Goal: Register for event/course

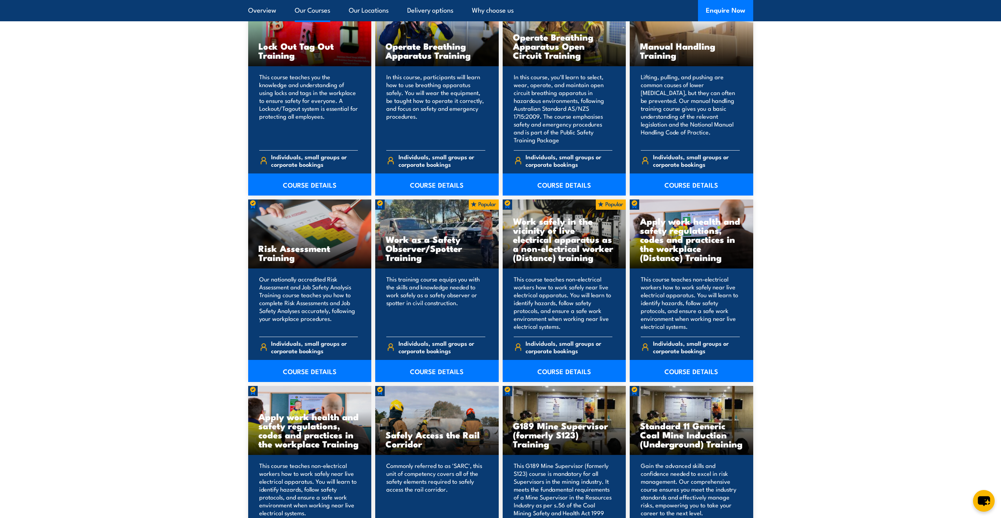
scroll to position [1183, 0]
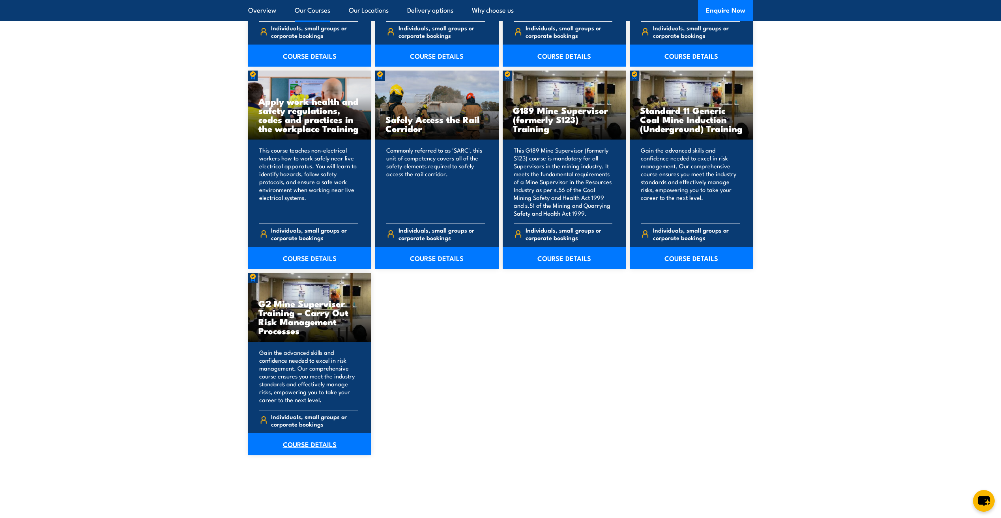
click at [324, 443] on link "COURSE DETAILS" at bounding box center [309, 445] width 123 height 22
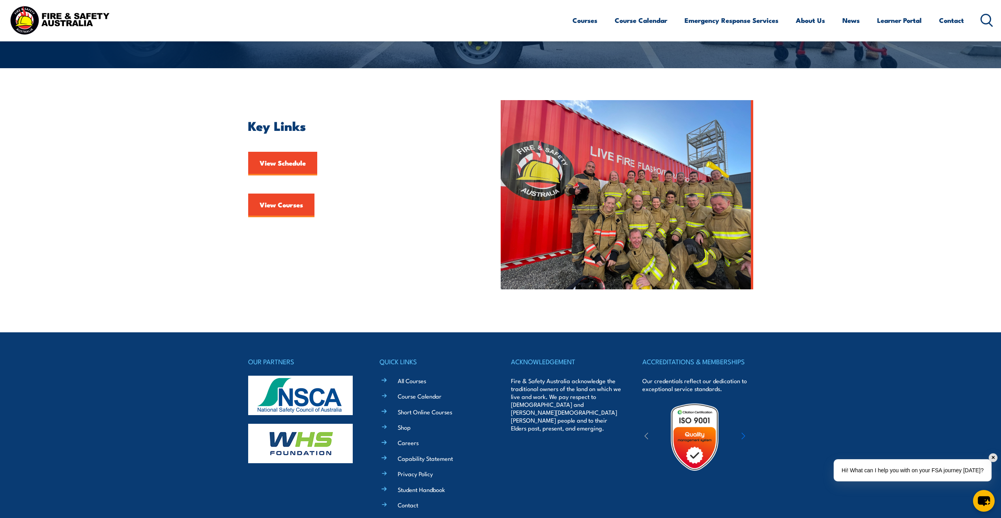
scroll to position [197, 0]
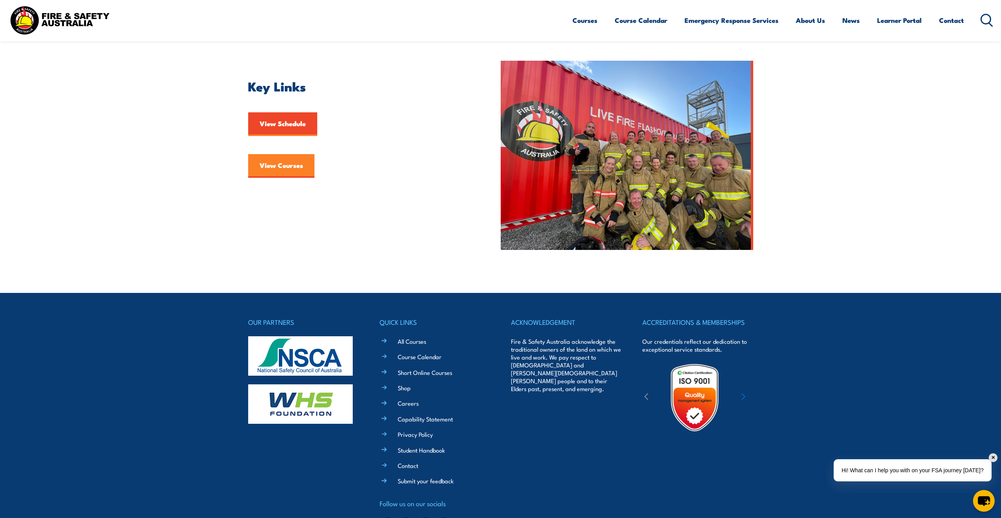
click at [289, 166] on link "View Courses" at bounding box center [281, 166] width 66 height 24
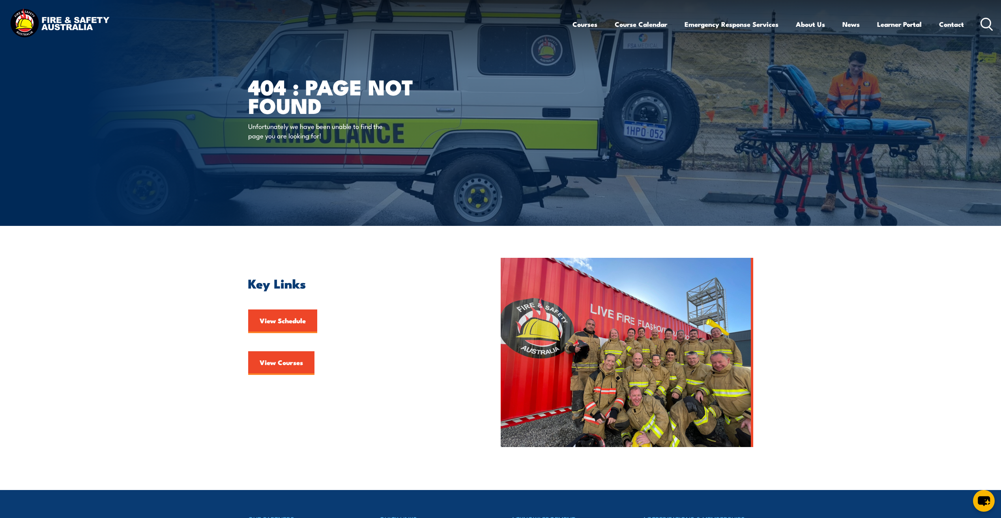
scroll to position [239, 0]
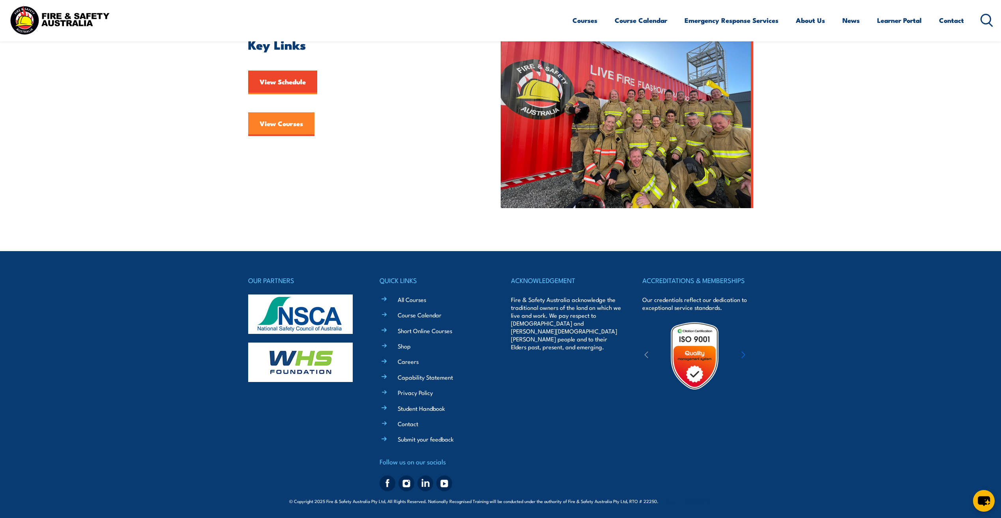
click at [277, 121] on link "View Courses" at bounding box center [281, 124] width 66 height 24
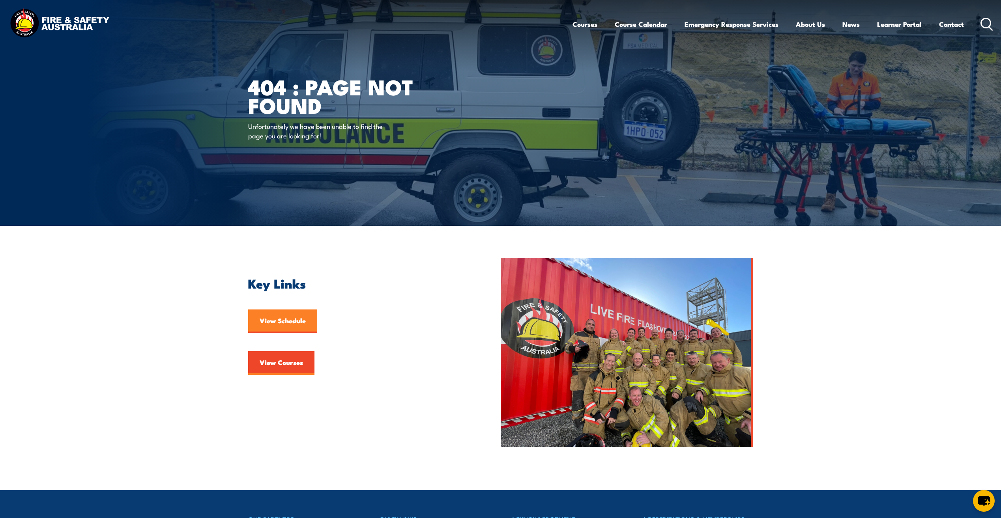
click at [271, 320] on link "View Schedule" at bounding box center [282, 322] width 69 height 24
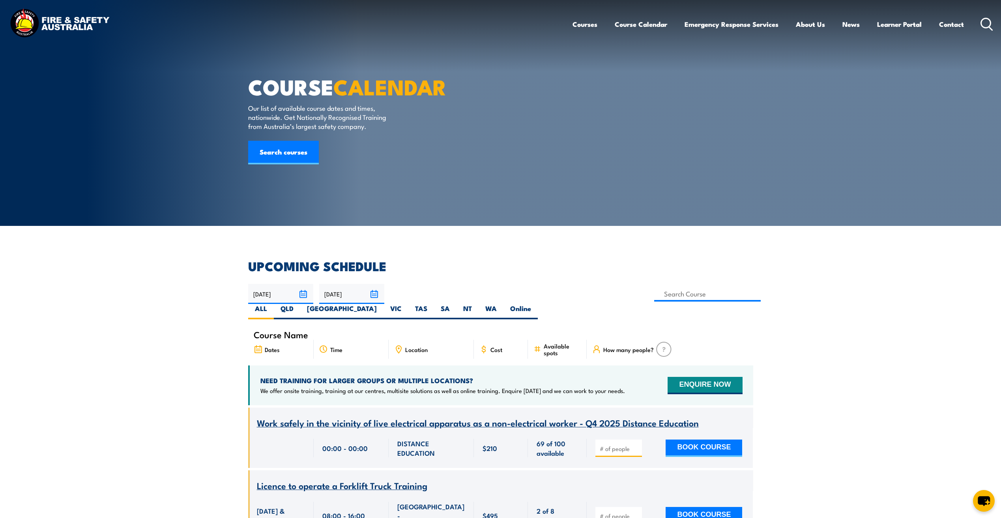
click at [273, 157] on div "COURSE CALENDAR Our list of available course dates and times, nationwide. Get N…" at bounding box center [345, 113] width 195 height 226
click at [274, 164] on link "Search courses" at bounding box center [283, 153] width 71 height 24
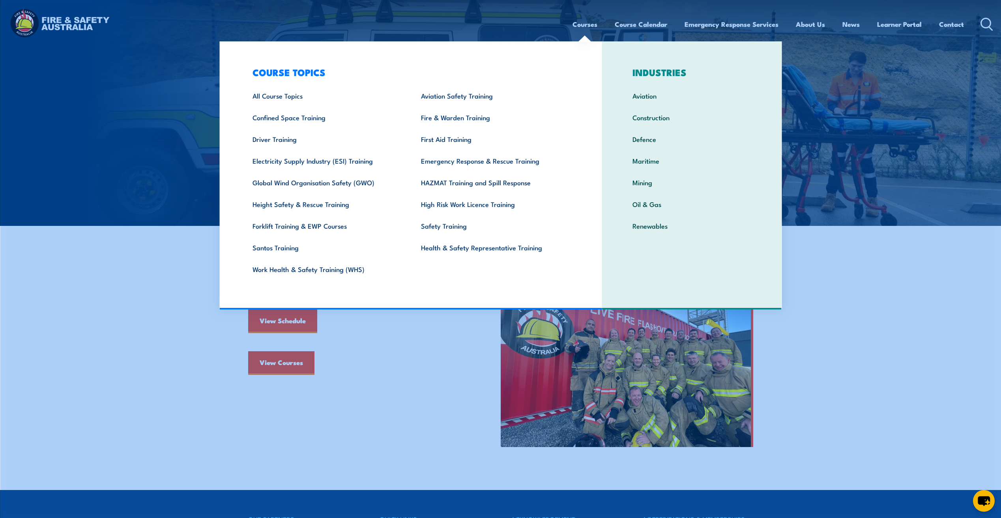
click at [164, 166] on img at bounding box center [500, 113] width 1001 height 226
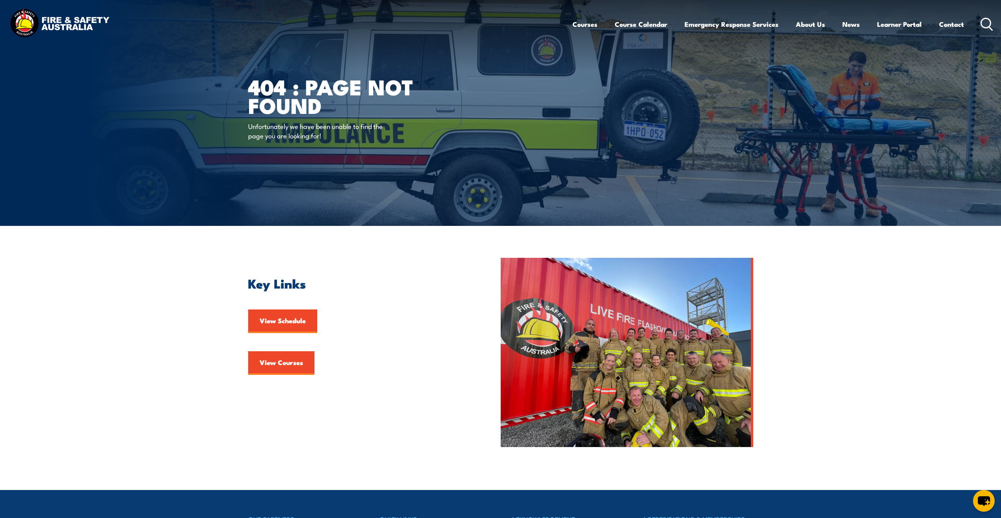
click at [24, 22] on img at bounding box center [59, 24] width 103 height 34
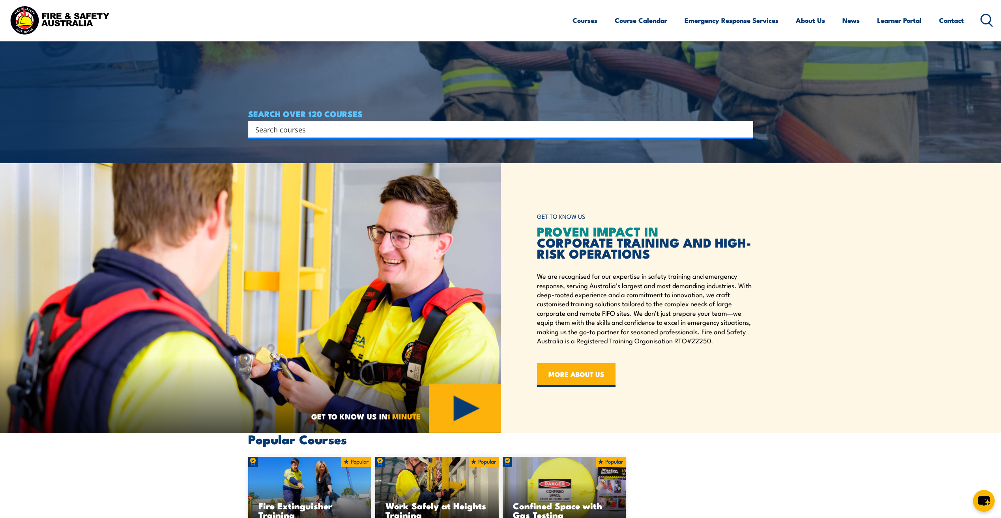
scroll to position [473, 0]
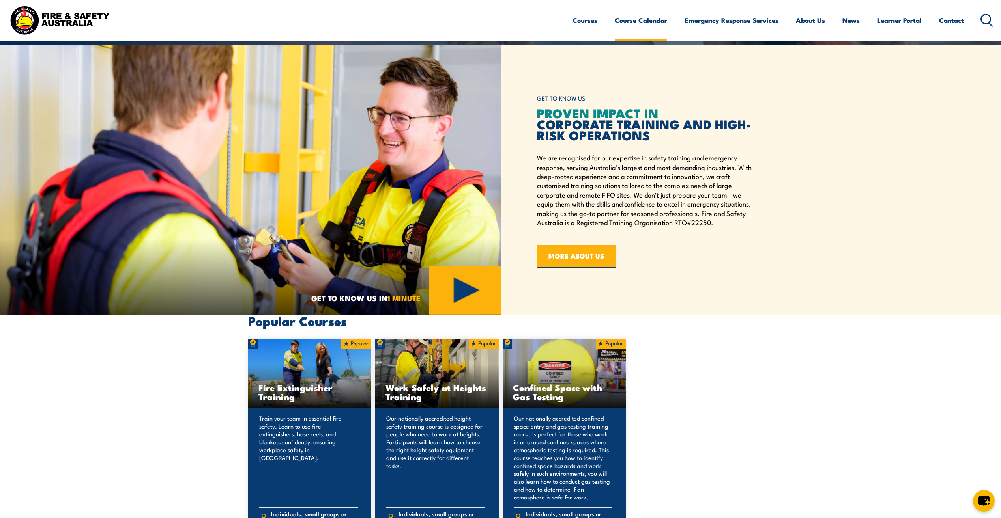
click at [632, 21] on link "Course Calendar" at bounding box center [641, 20] width 52 height 21
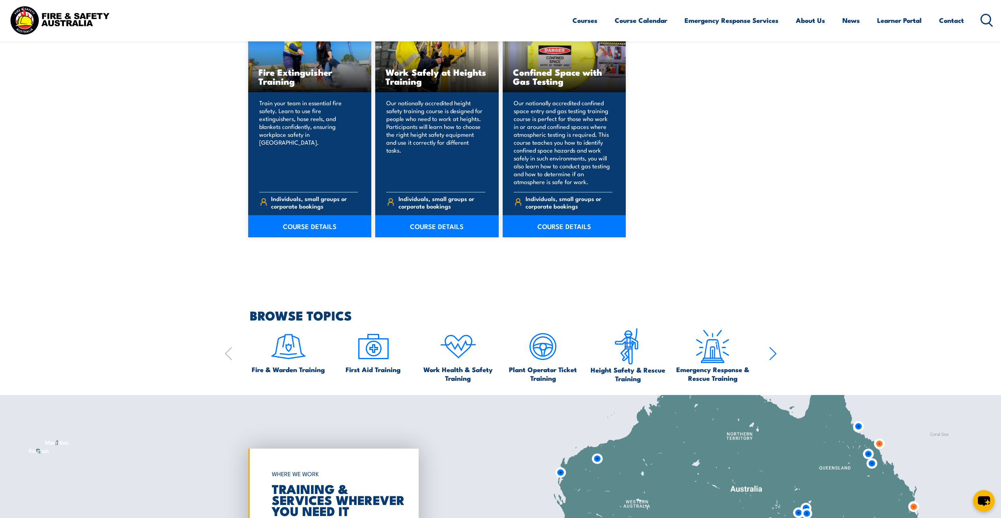
scroll to position [1026, 0]
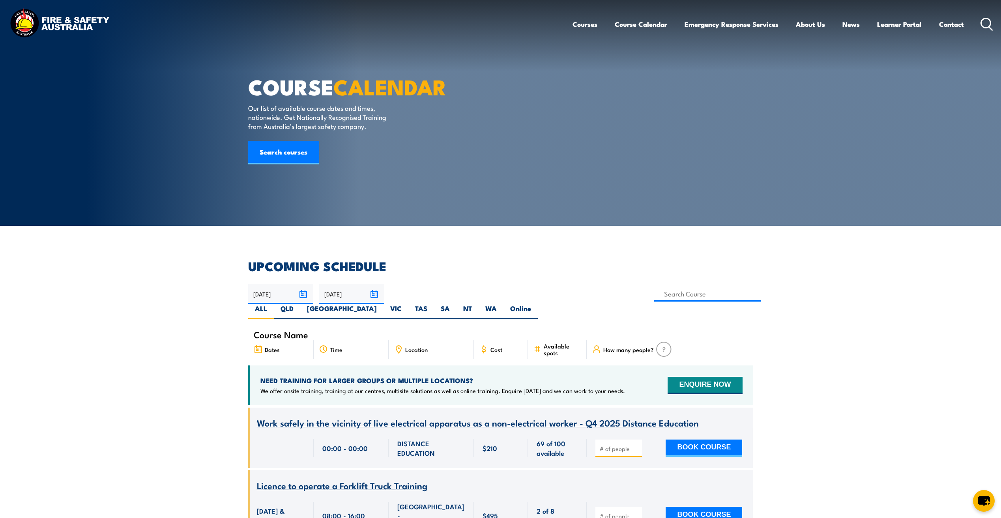
click at [412, 346] on span "Location" at bounding box center [416, 349] width 22 height 7
click at [435, 340] on div "Location" at bounding box center [431, 349] width 85 height 19
drag, startPoint x: 400, startPoint y: 338, endPoint x: 404, endPoint y: 336, distance: 4.1
click at [402, 345] on icon at bounding box center [398, 349] width 9 height 9
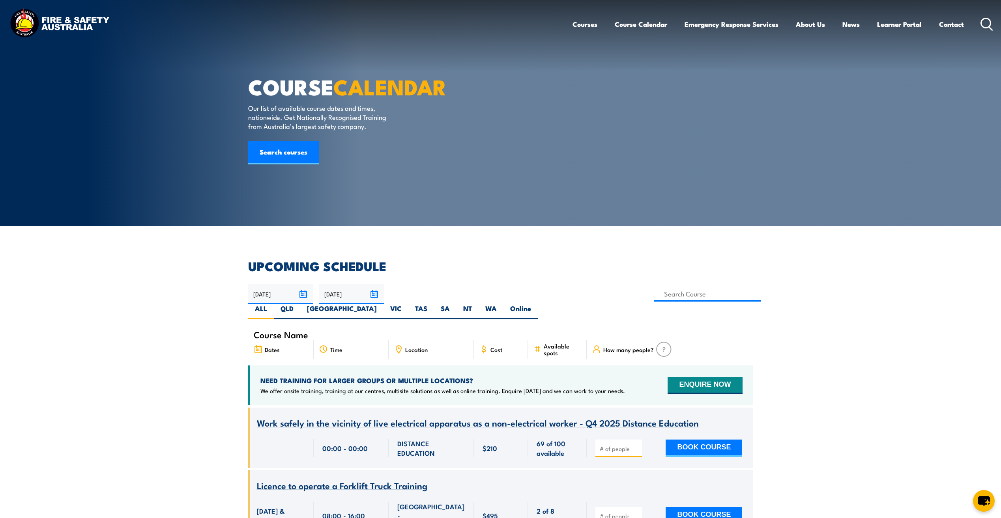
click at [398, 345] on icon at bounding box center [398, 349] width 9 height 9
click at [421, 346] on span "Location" at bounding box center [416, 349] width 22 height 7
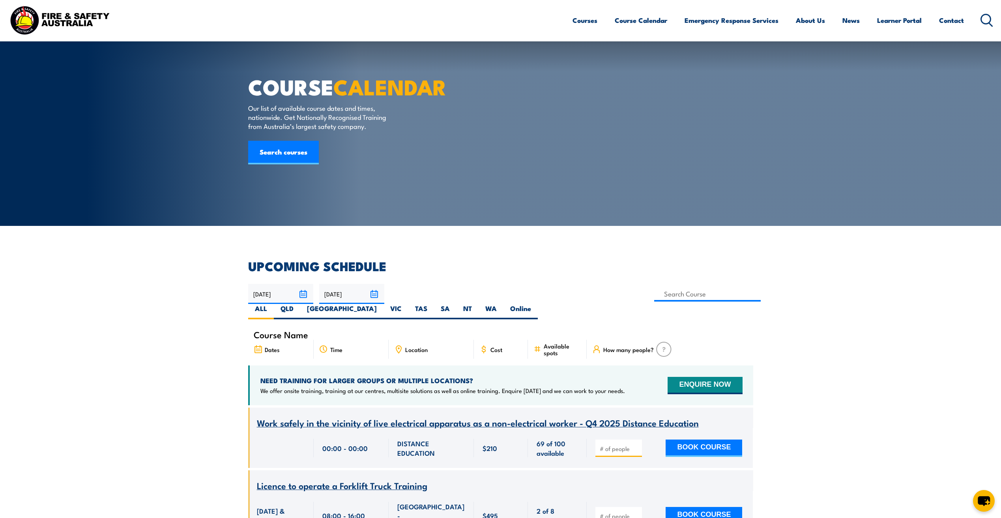
scroll to position [237, 0]
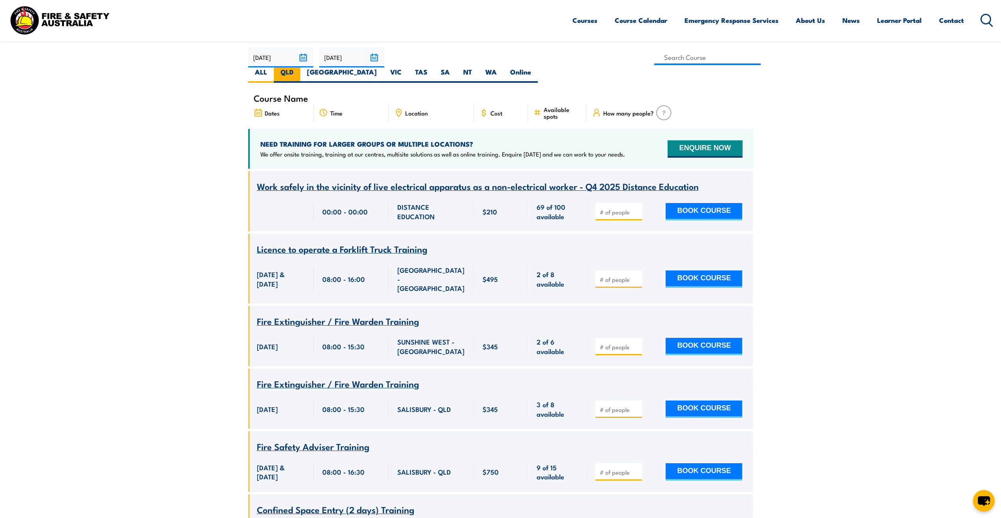
click at [300, 67] on label "QLD" at bounding box center [287, 74] width 26 height 15
click at [299, 67] on input "QLD" at bounding box center [295, 69] width 5 height 5
radio input "true"
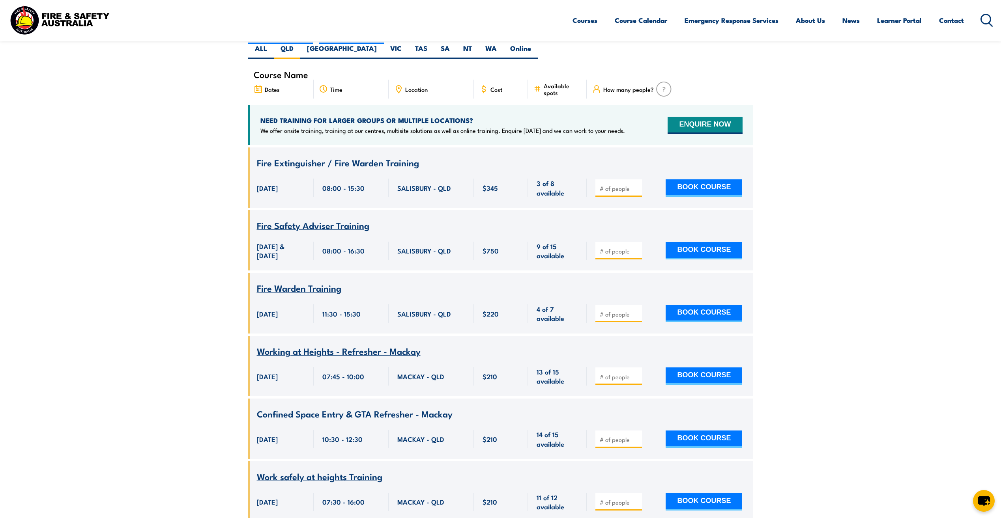
scroll to position [181, 0]
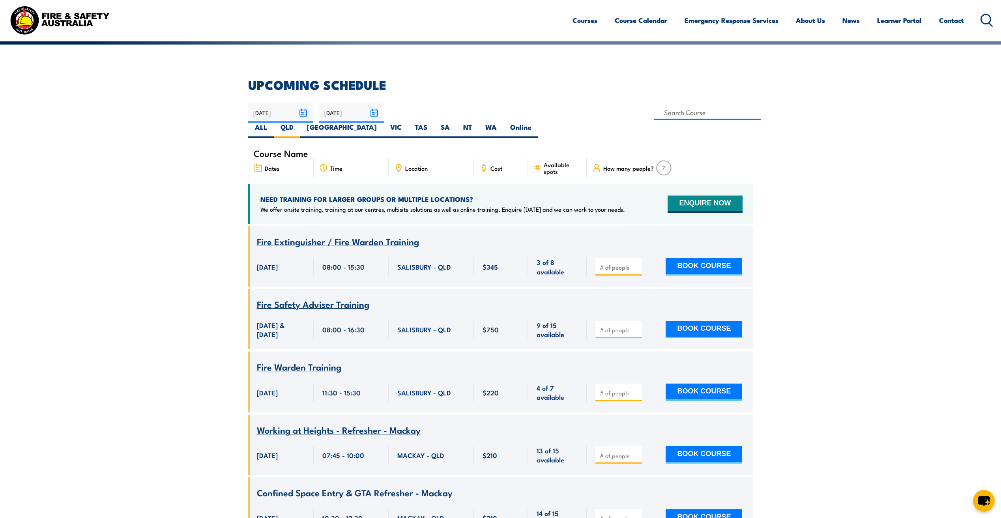
click at [286, 150] on span "Course Name" at bounding box center [281, 153] width 54 height 7
click at [318, 148] on div "Course Name" at bounding box center [500, 153] width 505 height 11
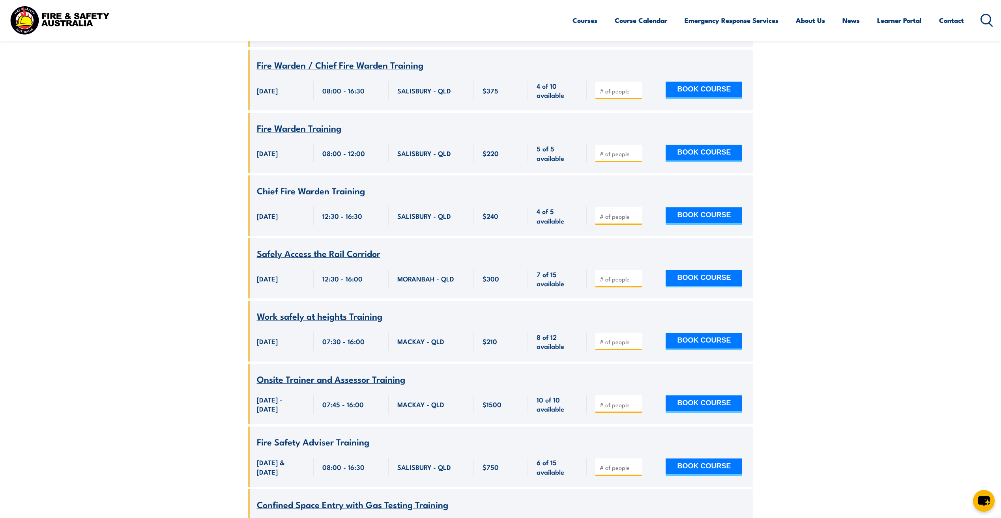
scroll to position [1602, 0]
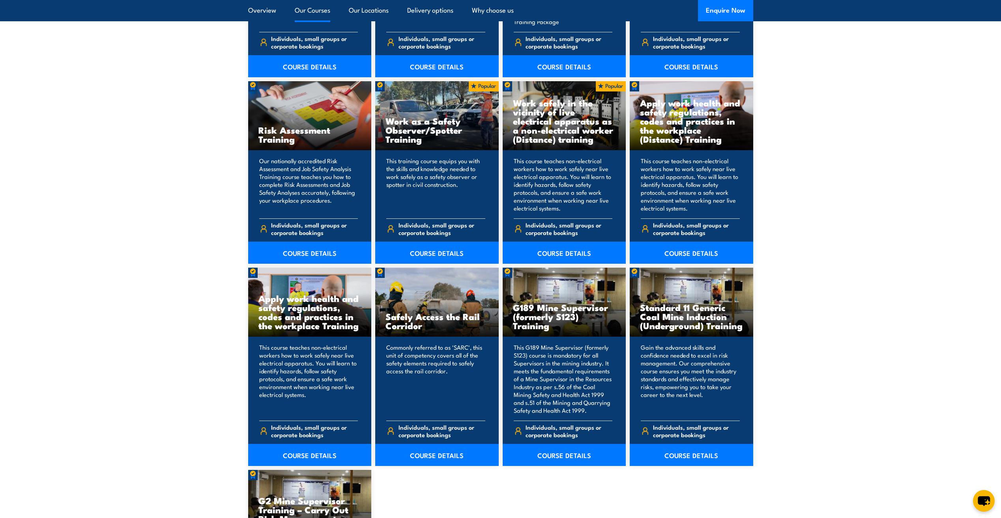
scroll to position [1223, 0]
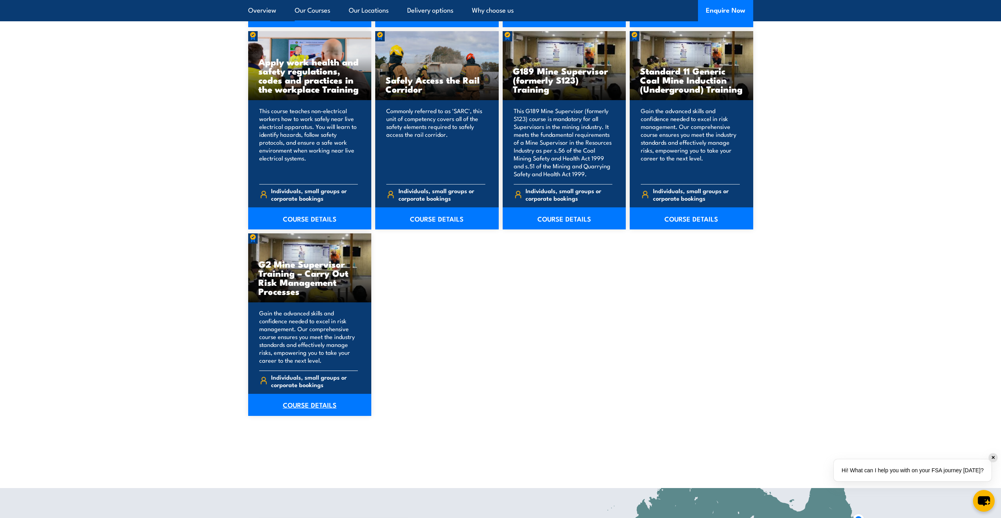
click at [304, 402] on link "COURSE DETAILS" at bounding box center [309, 405] width 123 height 22
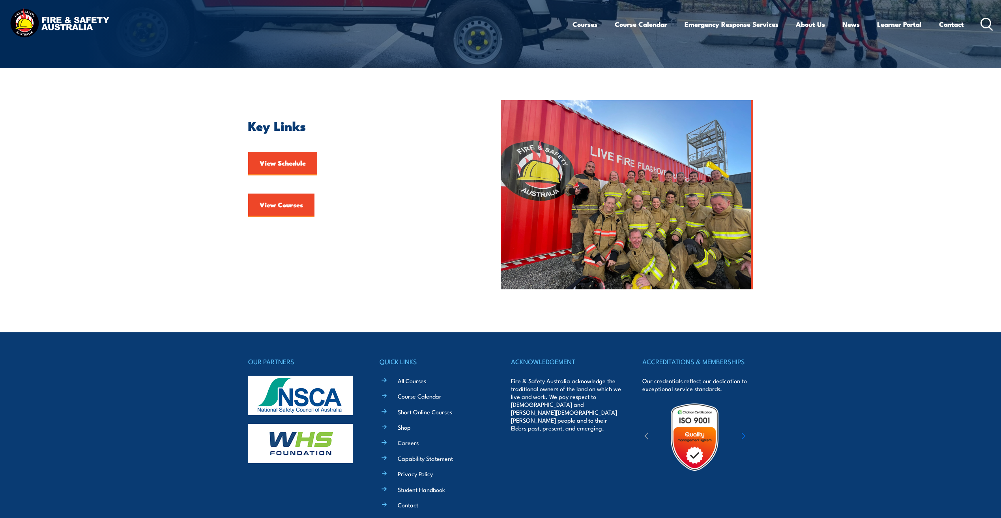
scroll to position [239, 0]
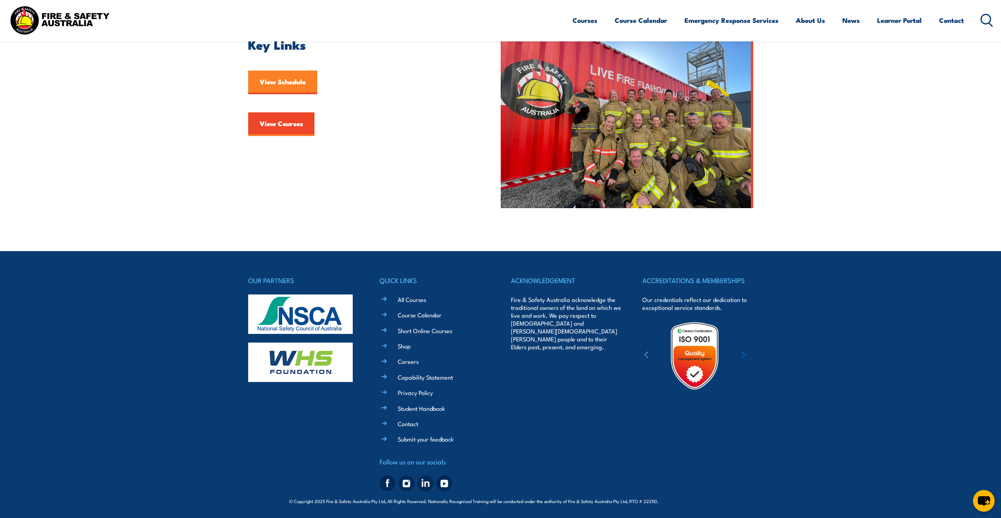
click at [273, 79] on link "View Schedule" at bounding box center [282, 83] width 69 height 24
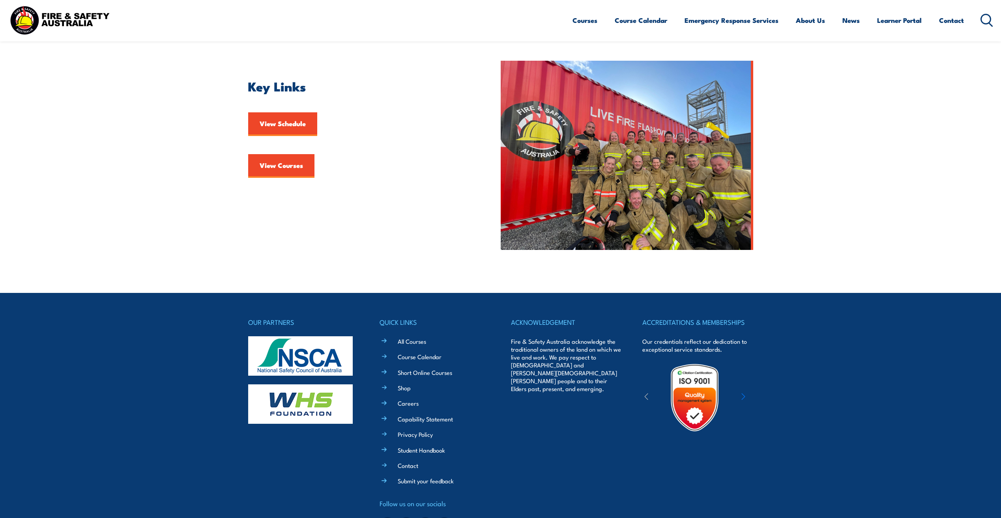
scroll to position [239, 0]
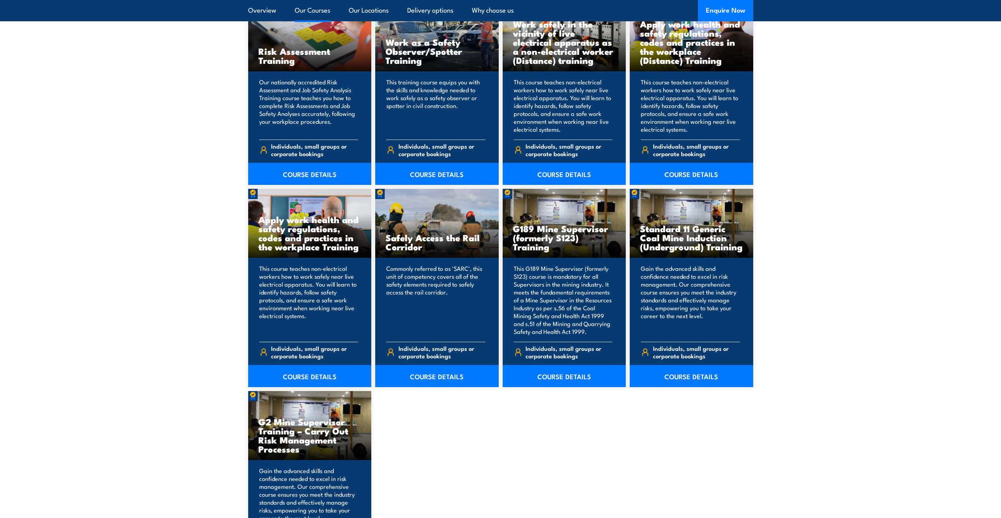
scroll to position [1104, 0]
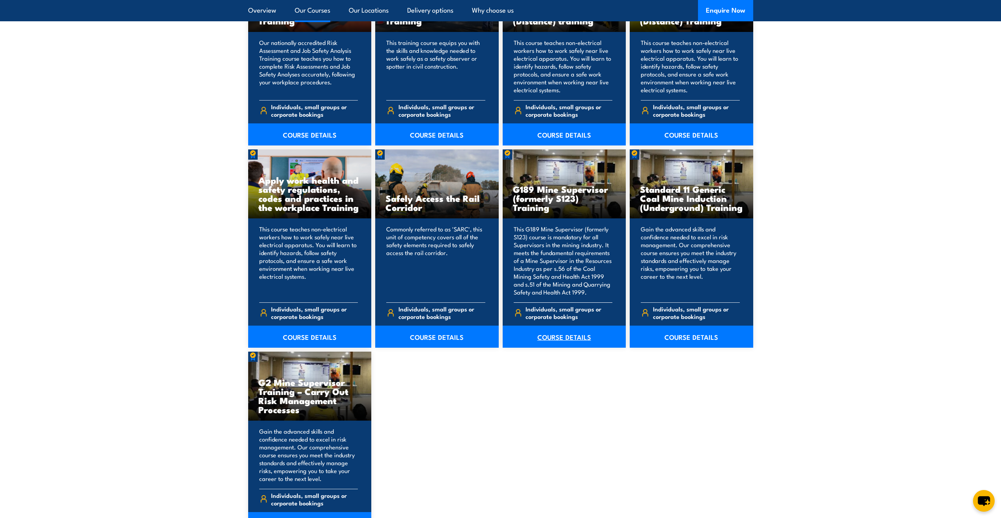
click at [571, 335] on link "COURSE DETAILS" at bounding box center [564, 337] width 123 height 22
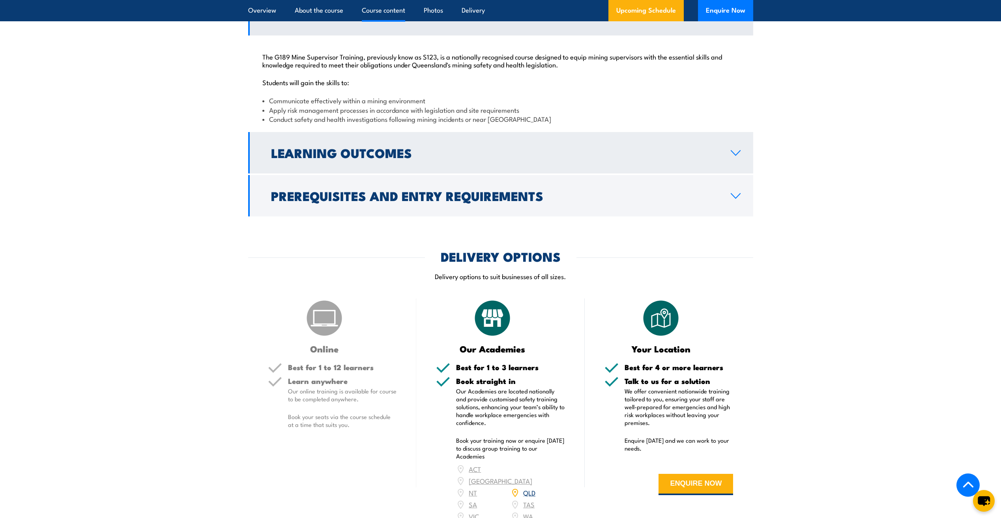
scroll to position [749, 0]
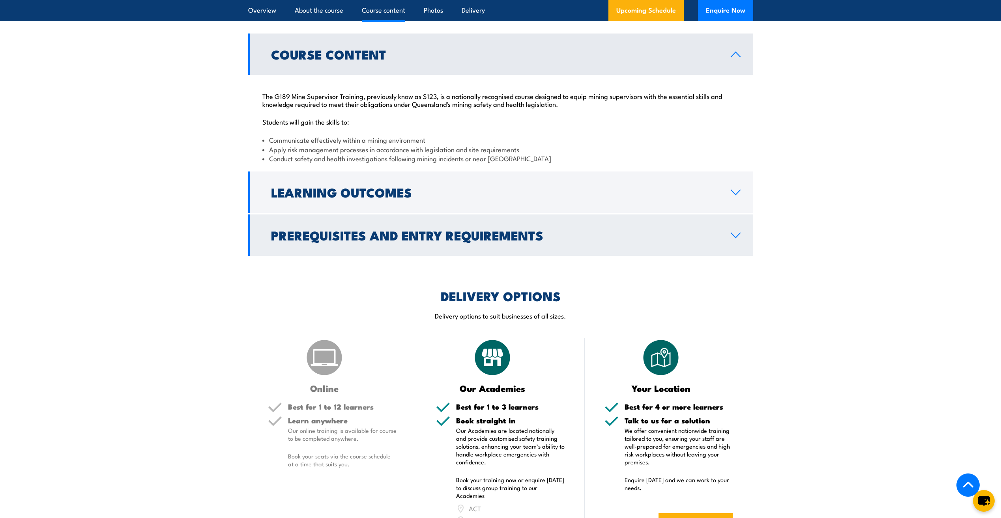
click at [728, 234] on link "Prerequisites and Entry Requirements" at bounding box center [500, 235] width 505 height 41
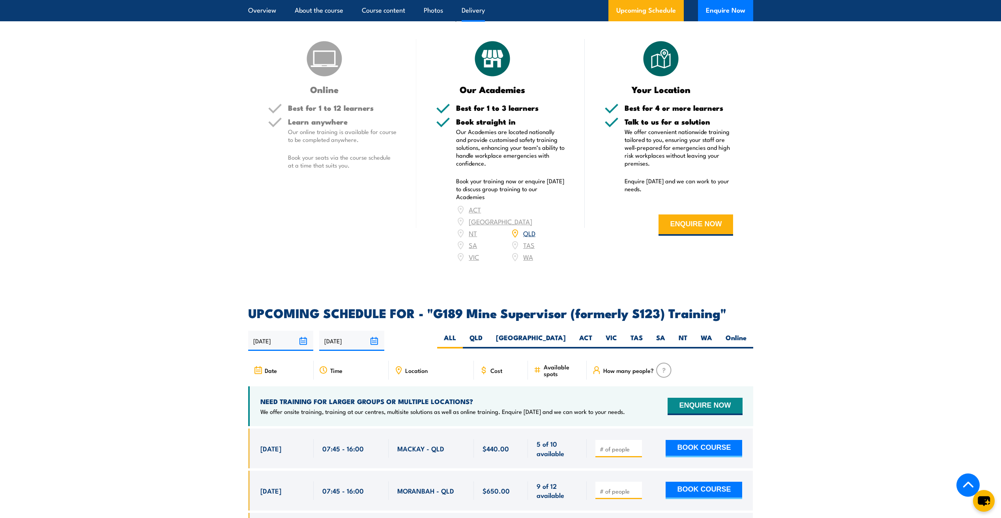
scroll to position [1341, 0]
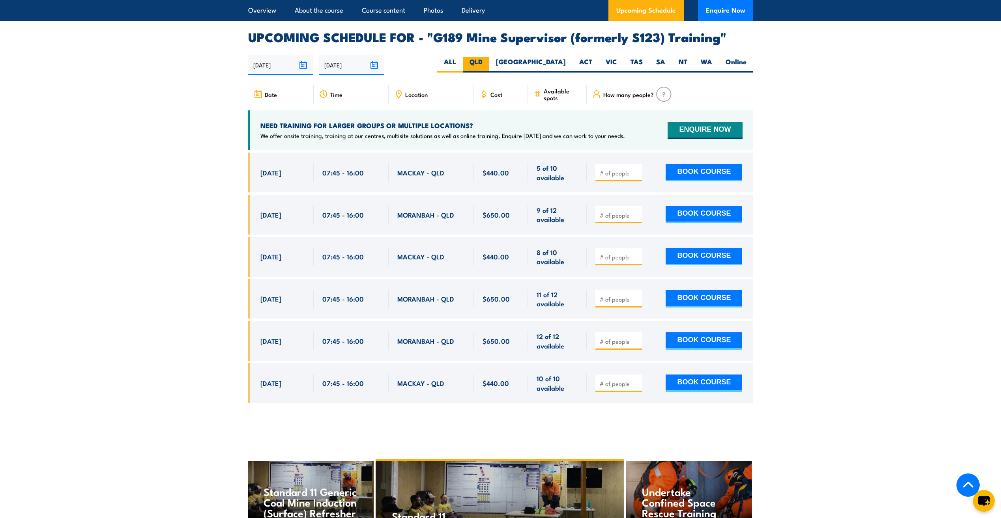
click at [489, 57] on label "QLD" at bounding box center [476, 64] width 26 height 15
click at [488, 57] on input "QLD" at bounding box center [484, 59] width 5 height 5
radio input "true"
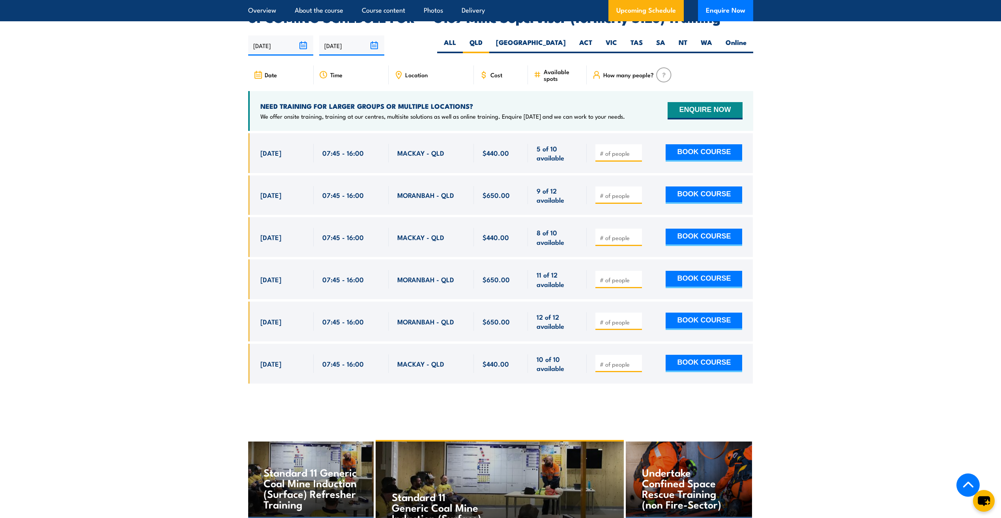
click at [273, 191] on span "[DATE]" at bounding box center [270, 195] width 21 height 9
drag, startPoint x: 392, startPoint y: 193, endPoint x: 421, endPoint y: 185, distance: 29.5
click at [393, 193] on div "MORANBAH - QLD" at bounding box center [431, 196] width 85 height 40
click at [421, 191] on span "MORANBAH - QLD" at bounding box center [425, 195] width 57 height 9
click at [342, 191] on span "07:45 - 16:00" at bounding box center [342, 195] width 41 height 9
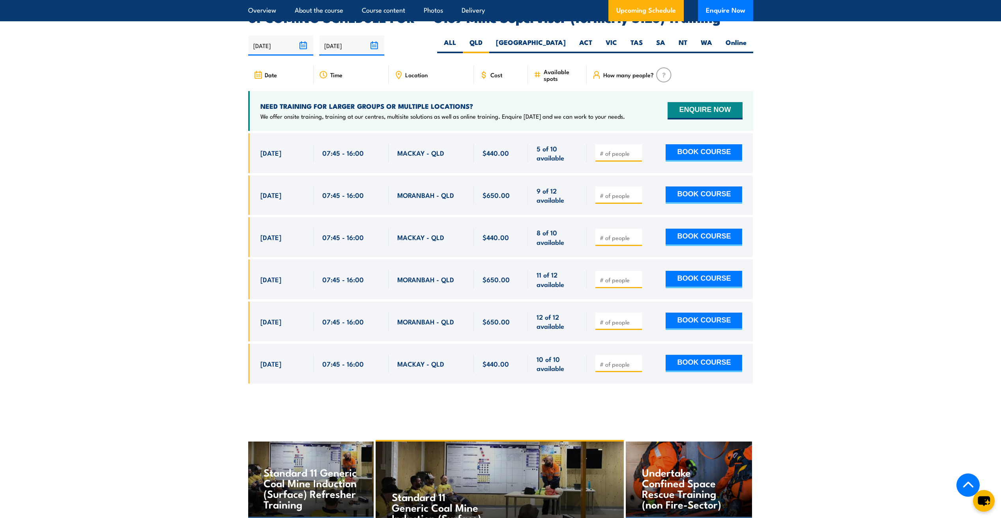
click at [440, 192] on div "MORANBAH - QLD" at bounding box center [431, 195] width 68 height 19
click at [398, 196] on div "MORANBAH - QLD" at bounding box center [431, 196] width 85 height 40
click at [309, 196] on div "[DATE] 07:45 - 07:45" at bounding box center [280, 196] width 65 height 40
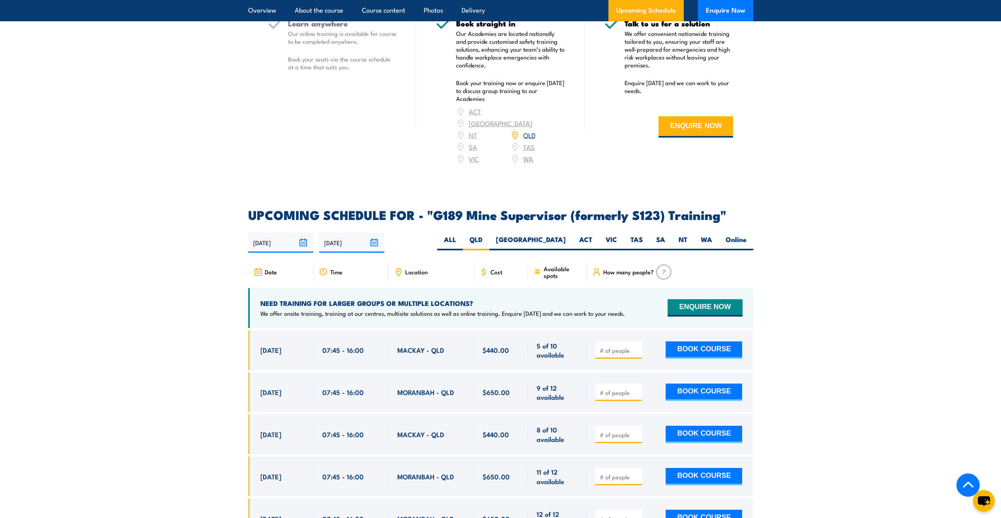
scroll to position [1226, 0]
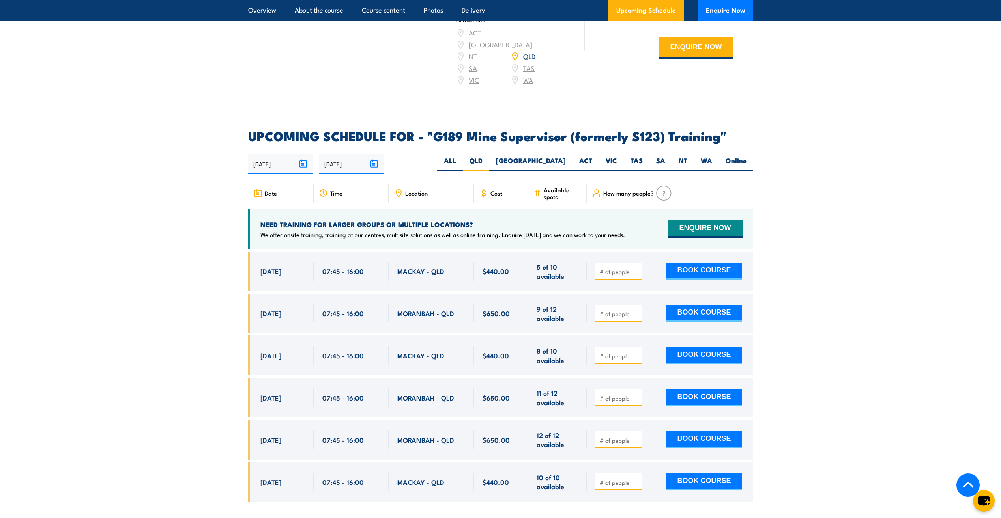
drag, startPoint x: 282, startPoint y: 259, endPoint x: 288, endPoint y: 260, distance: 5.7
click at [281, 267] on span "[DATE]" at bounding box center [270, 271] width 21 height 9
click at [541, 262] on span "5 of 10 available" at bounding box center [556, 271] width 41 height 19
click at [712, 263] on button "BOOK COURSE" at bounding box center [703, 271] width 77 height 17
type input "1"
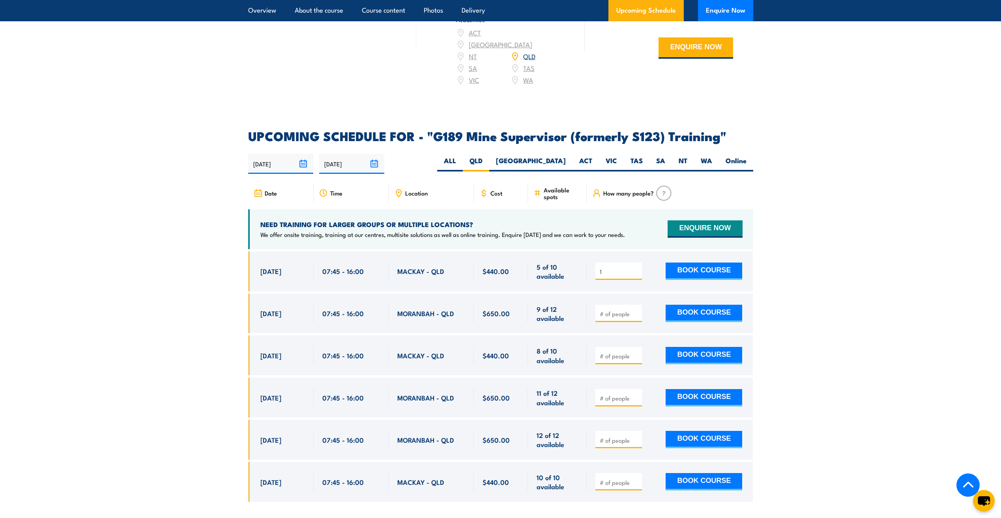
click at [637, 268] on input "1" at bounding box center [619, 272] width 39 height 8
click at [686, 263] on button "BOOK COURSE" at bounding box center [703, 271] width 77 height 17
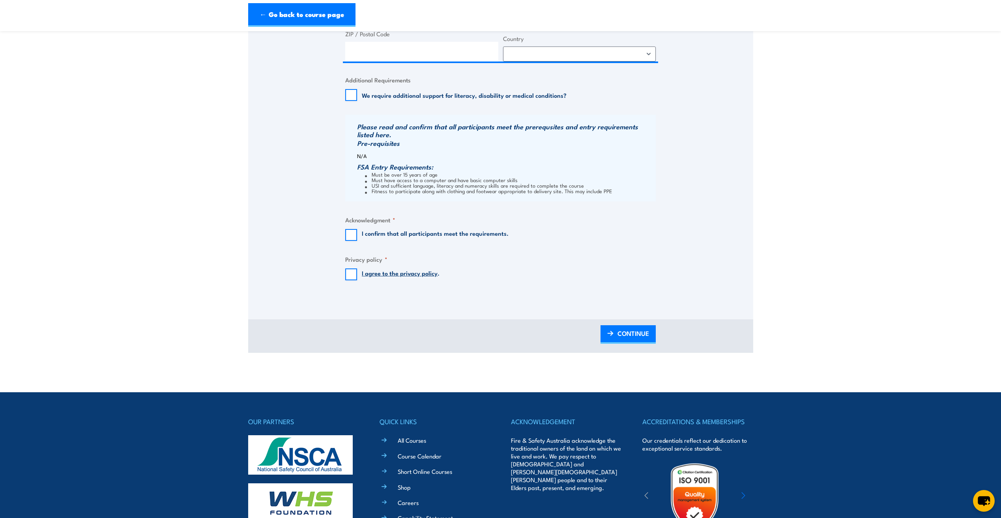
scroll to position [316, 0]
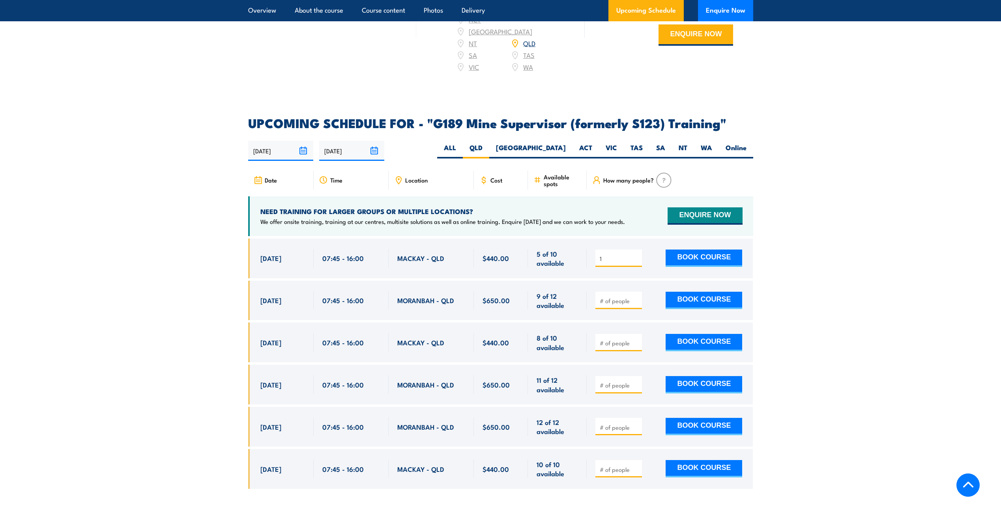
scroll to position [1226, 0]
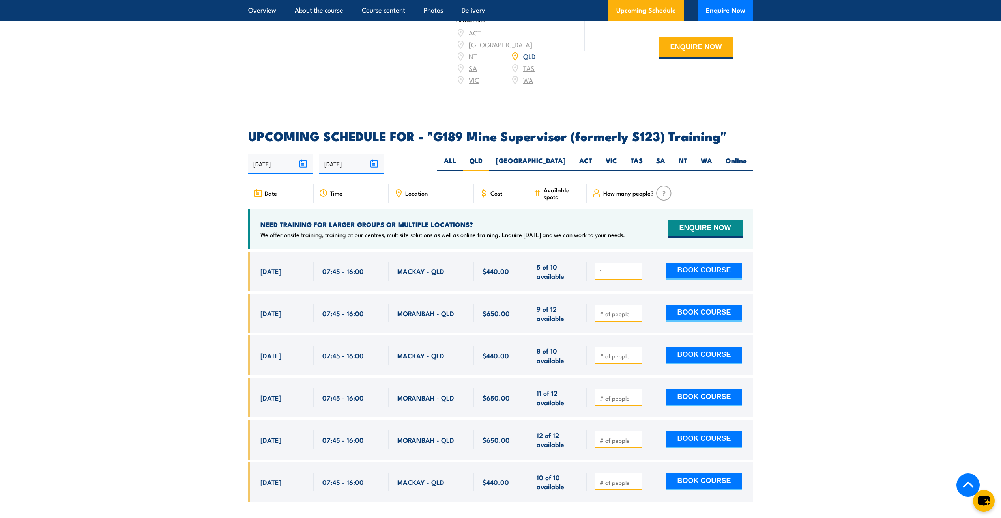
click at [624, 310] on input "number" at bounding box center [619, 314] width 39 height 8
type input "1"
click at [636, 268] on input "1" at bounding box center [619, 272] width 39 height 8
click at [637, 268] on input "1" at bounding box center [619, 272] width 39 height 8
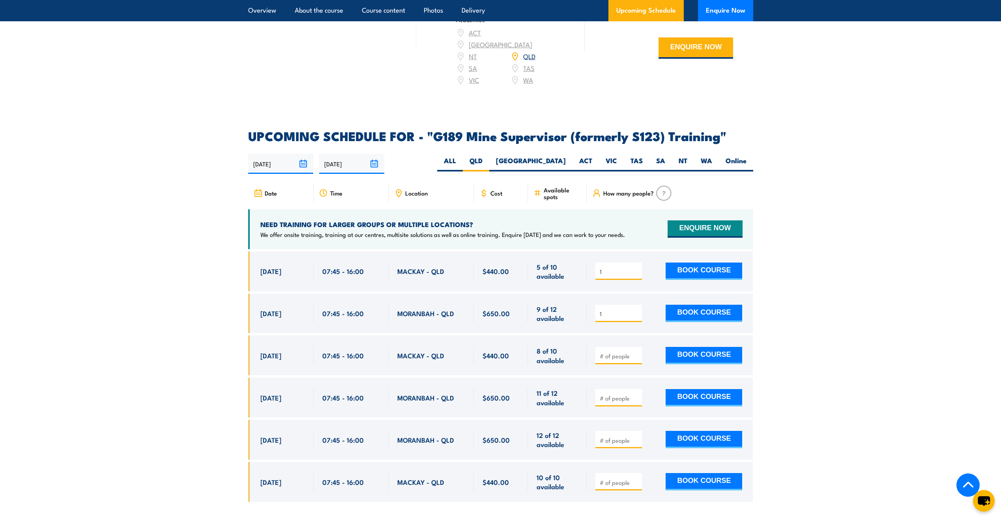
click at [631, 268] on input "1" at bounding box center [619, 272] width 39 height 8
click at [634, 268] on input "1" at bounding box center [619, 272] width 39 height 8
